Goal: Find specific page/section: Find specific page/section

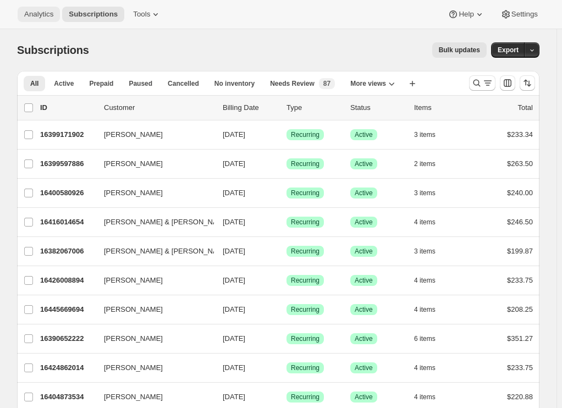
click at [41, 15] on span "Analytics" at bounding box center [38, 14] width 29 height 9
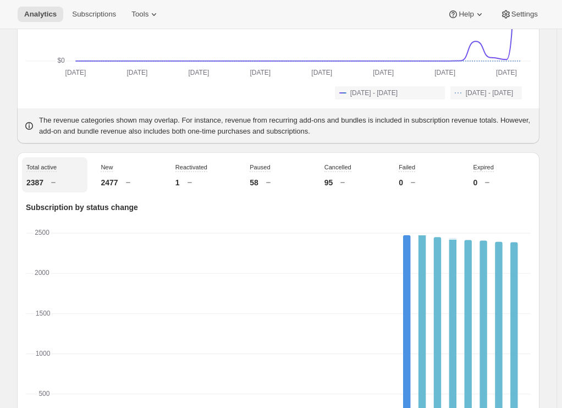
scroll to position [38, 0]
